Goal: Task Accomplishment & Management: Manage account settings

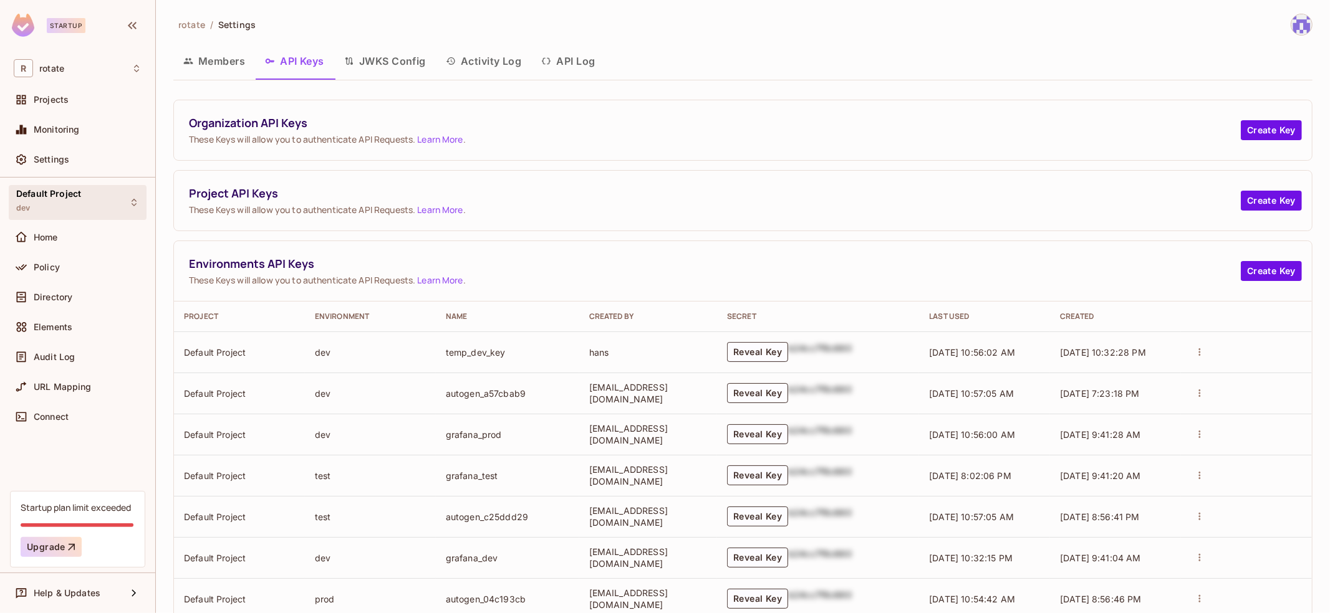
click at [108, 203] on div "Default Project dev" at bounding box center [78, 202] width 138 height 34
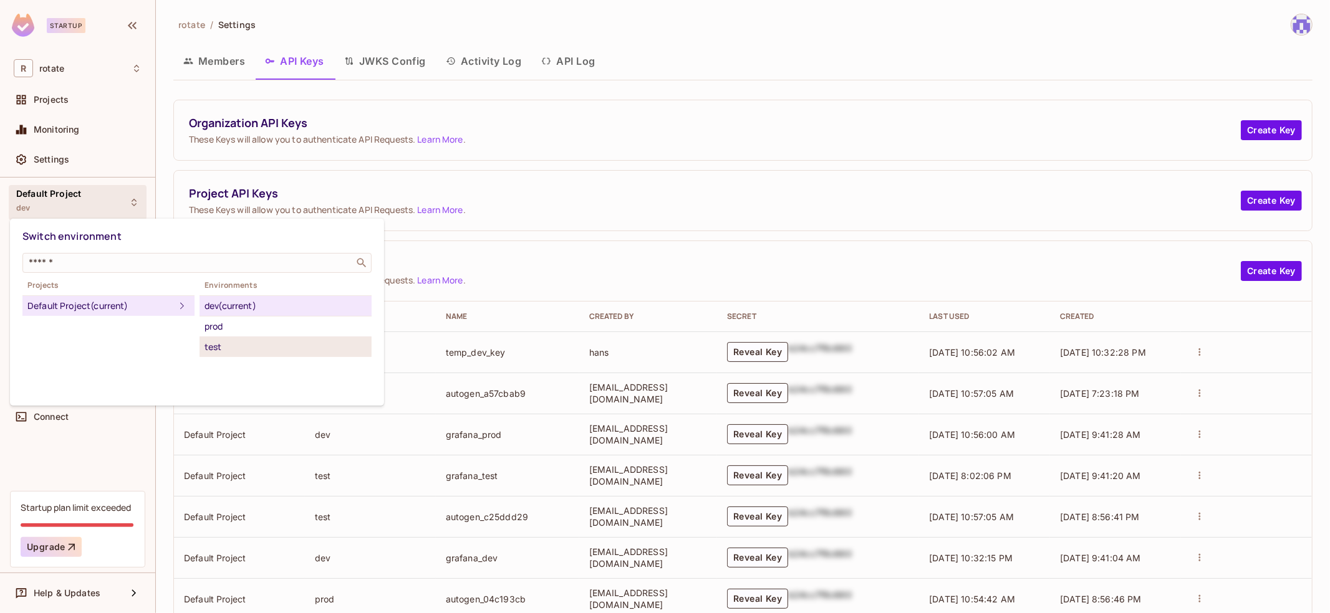
click at [229, 348] on div "test" at bounding box center [285, 347] width 162 height 15
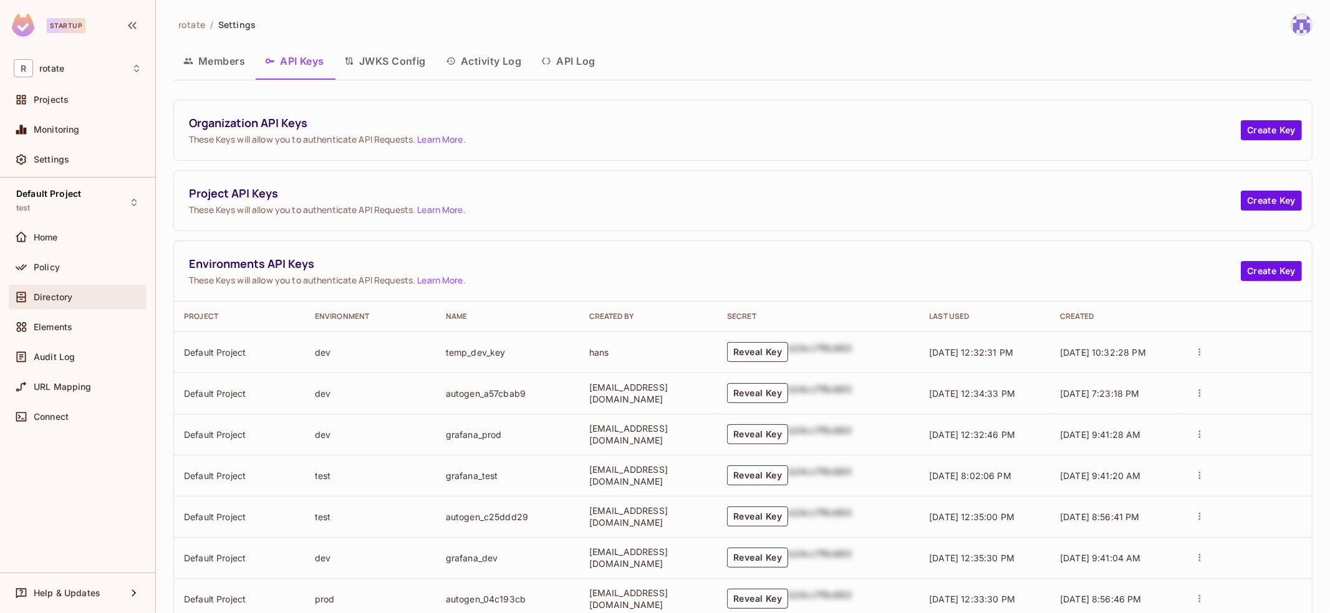
click at [86, 303] on div "Directory" at bounding box center [78, 297] width 128 height 15
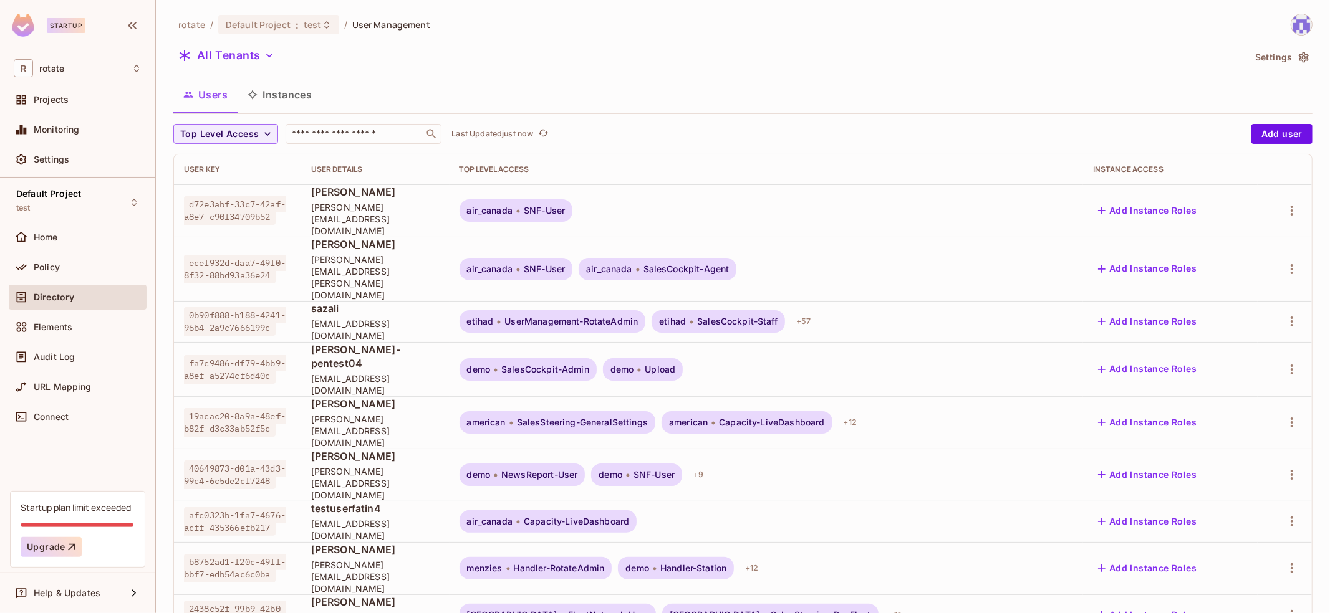
click at [1293, 58] on button "Settings" at bounding box center [1281, 57] width 62 height 20
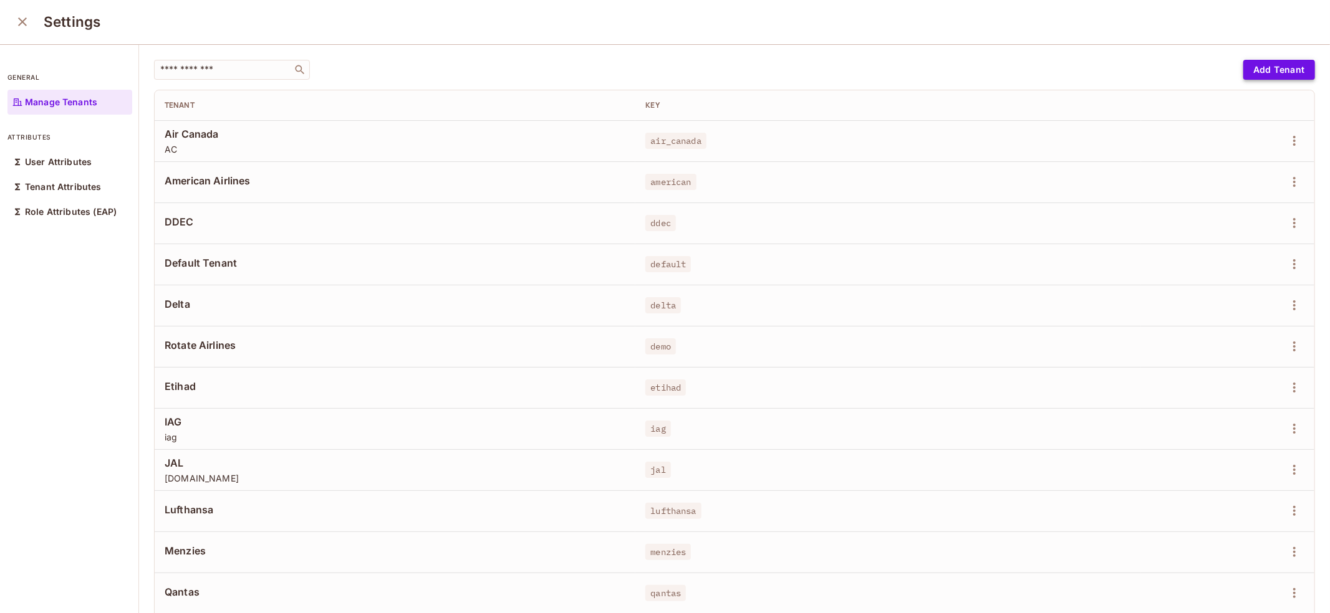
click at [1275, 72] on button "Add Tenant" at bounding box center [1279, 70] width 72 height 20
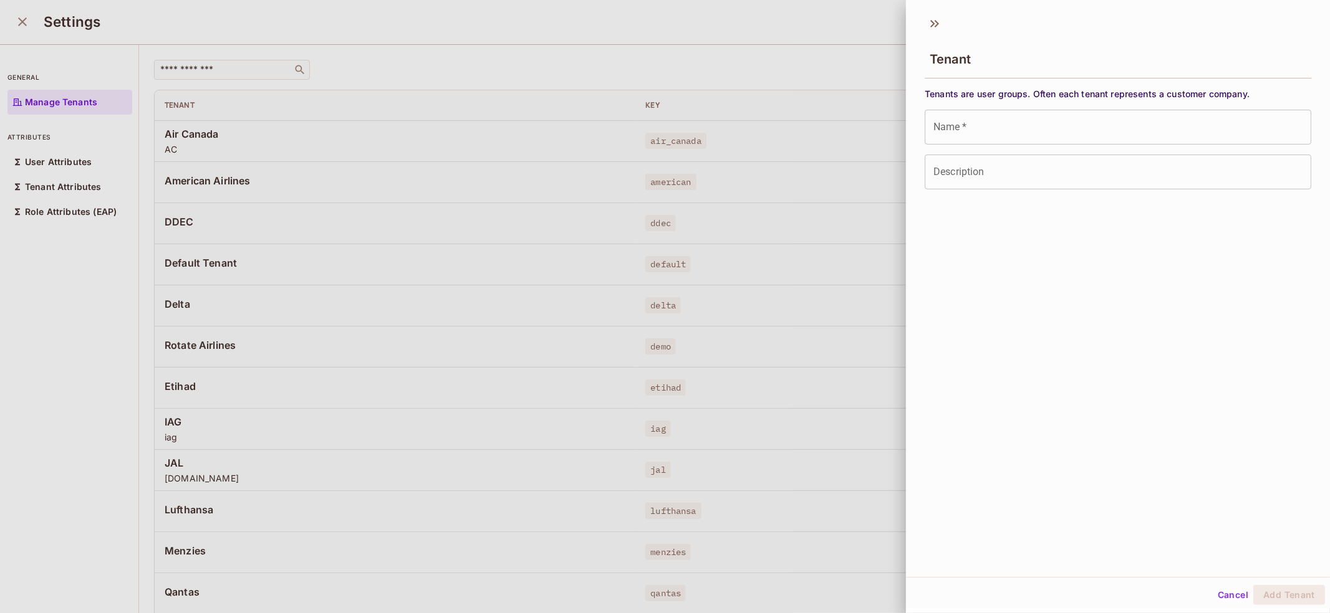
click at [1002, 128] on input "Name   *" at bounding box center [1118, 127] width 387 height 35
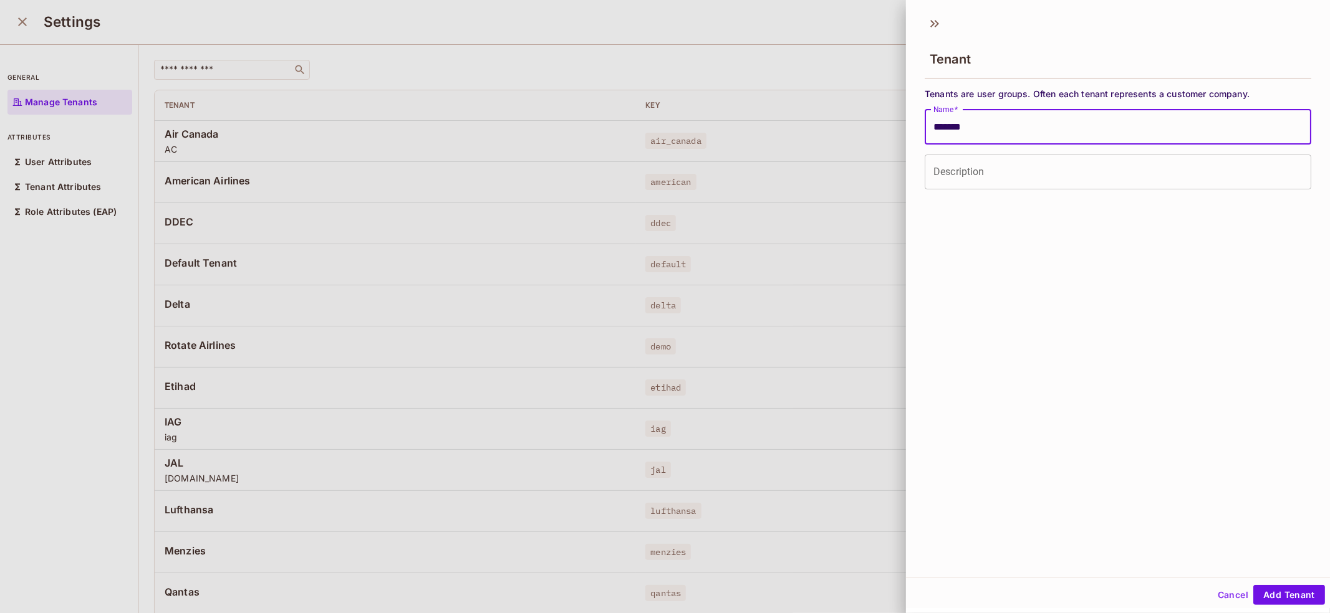
type input "*******"
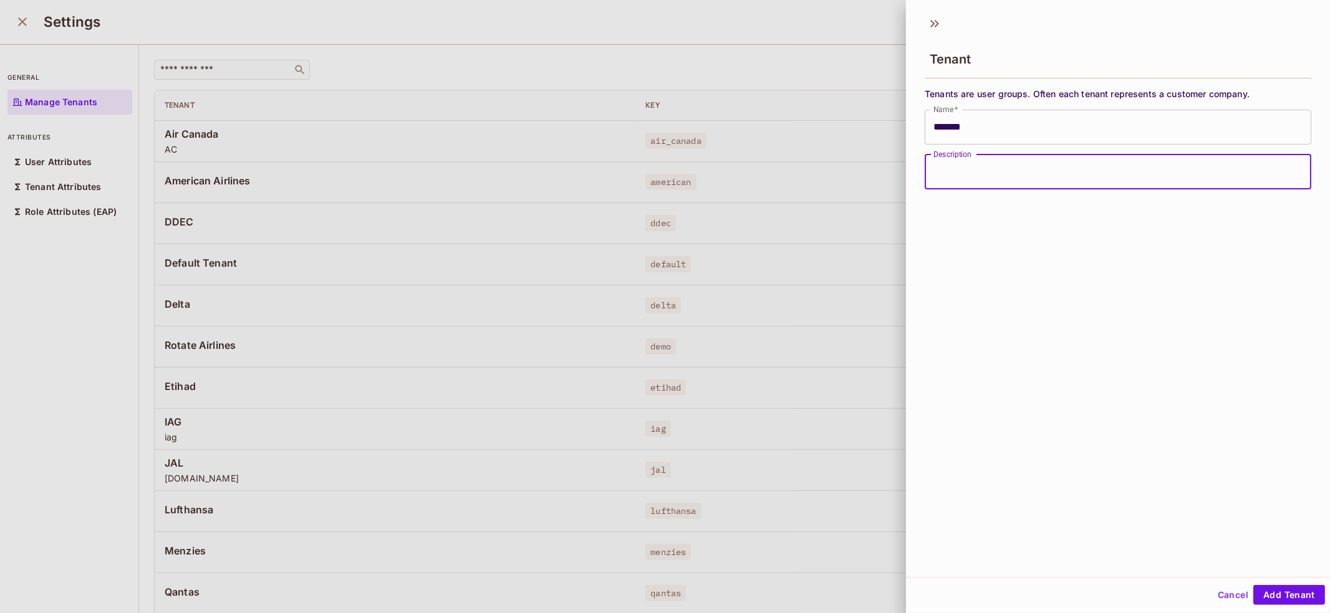
click at [1074, 163] on input "Description" at bounding box center [1118, 172] width 387 height 35
type input "*******"
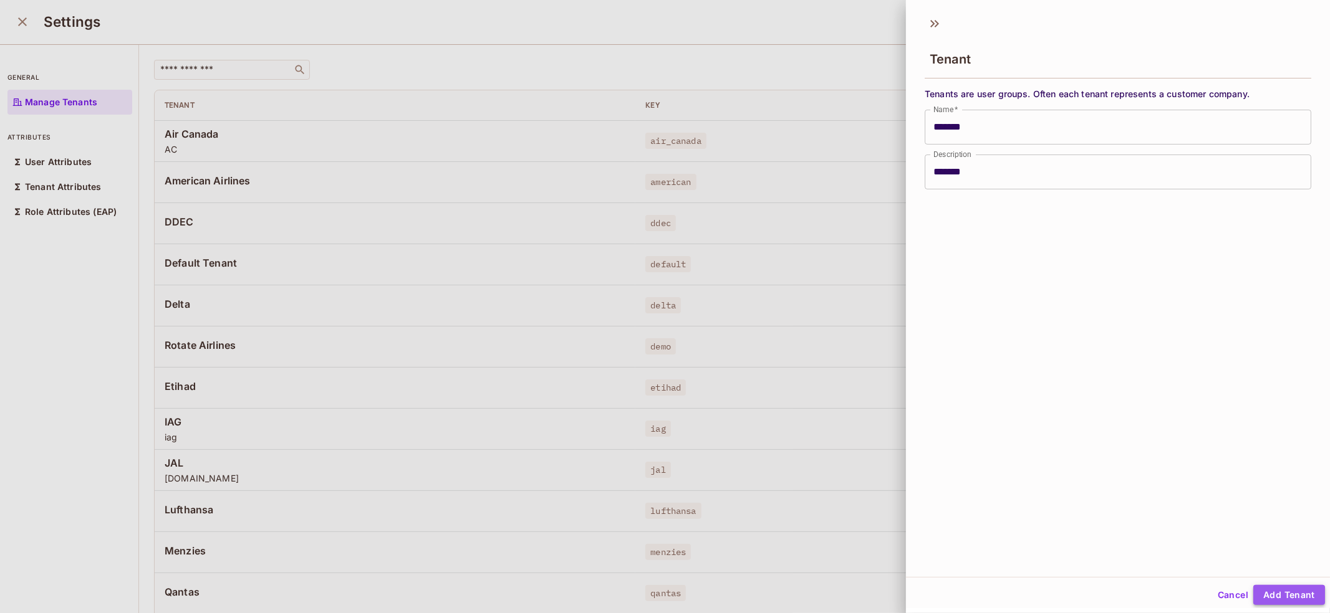
click at [1277, 597] on button "Add Tenant" at bounding box center [1289, 595] width 72 height 20
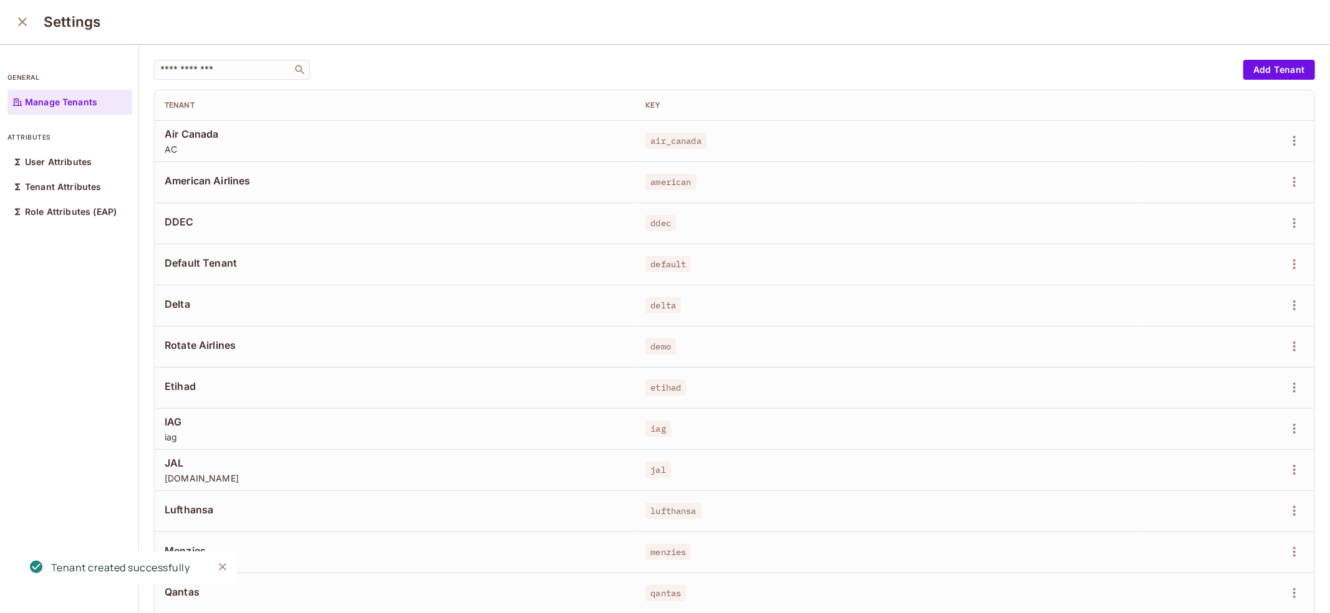
scroll to position [107, 0]
